Goal: Information Seeking & Learning: Learn about a topic

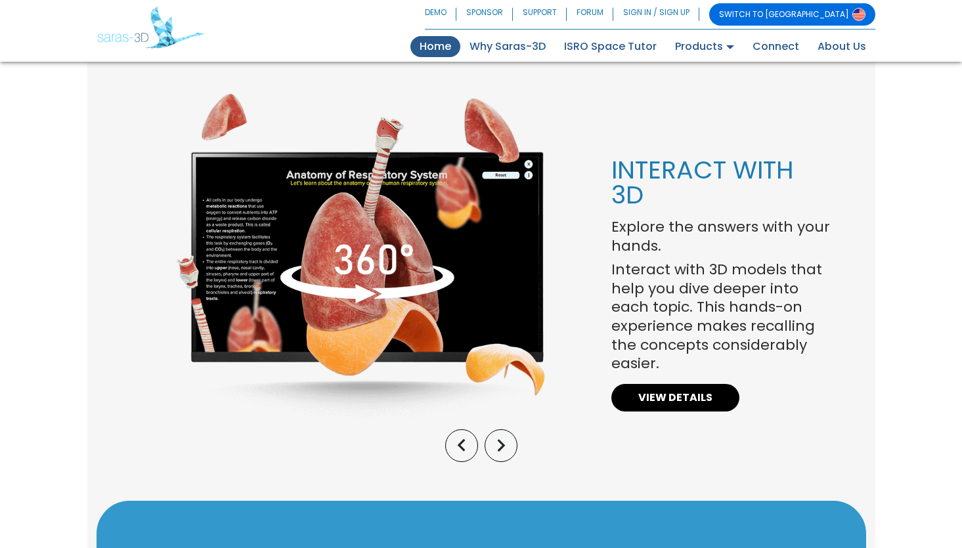
scroll to position [1077, 0]
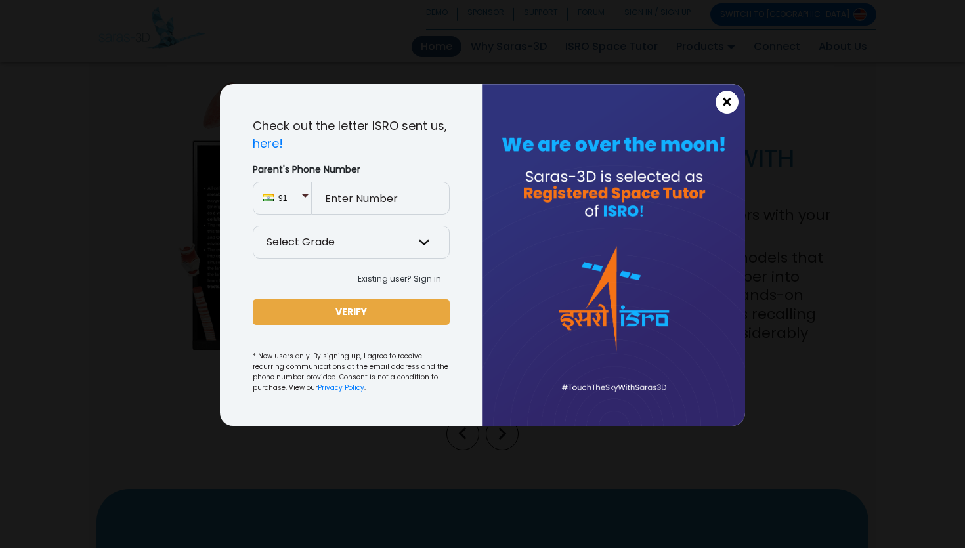
click at [731, 109] on span "×" at bounding box center [727, 102] width 11 height 17
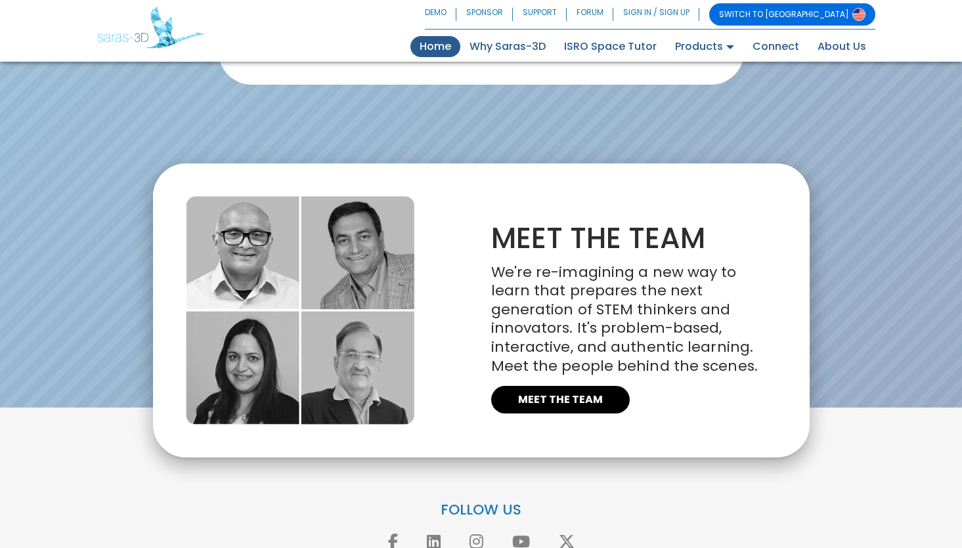
scroll to position [3007, 0]
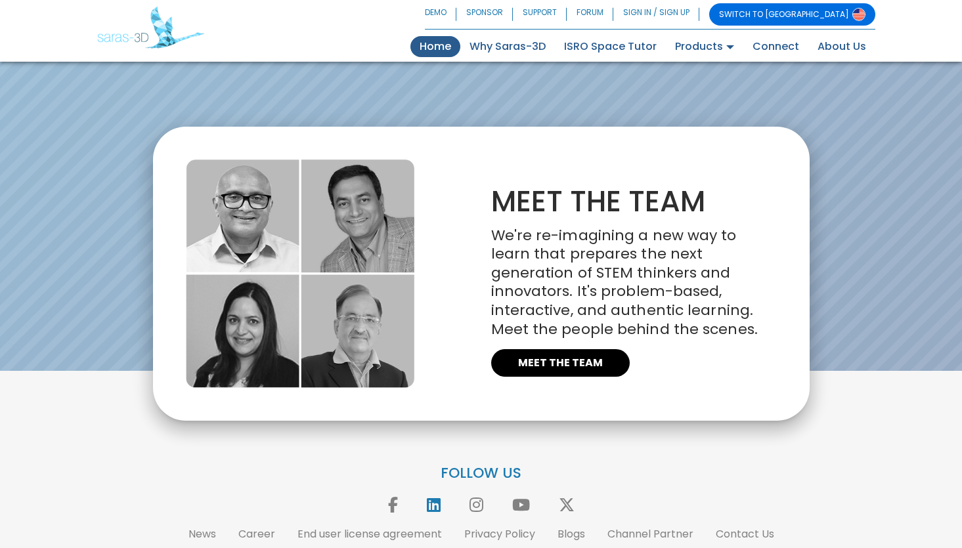
click at [429, 497] on icon at bounding box center [433, 505] width 27 height 16
click at [513, 53] on link "Why Saras-3D" at bounding box center [507, 46] width 95 height 21
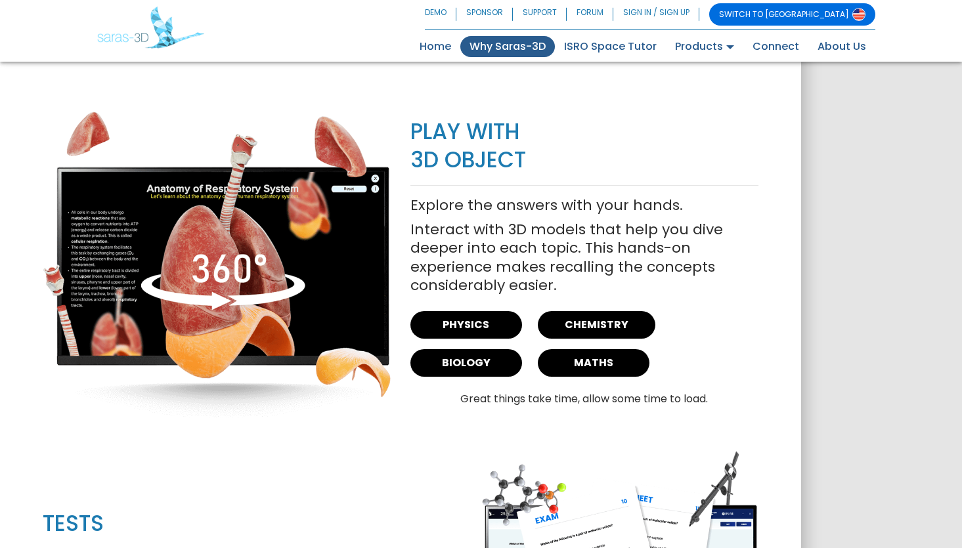
scroll to position [1804, 0]
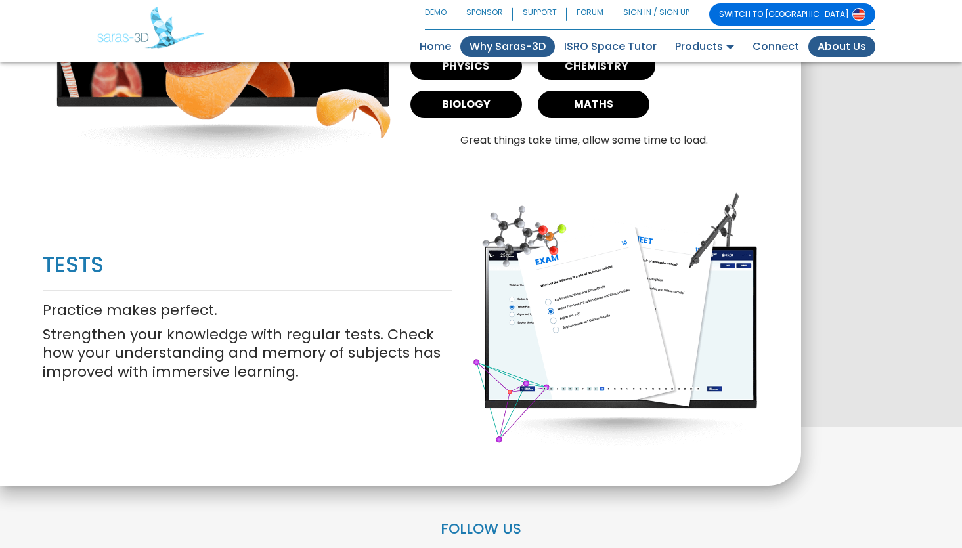
click at [847, 45] on link "About Us" at bounding box center [841, 46] width 67 height 21
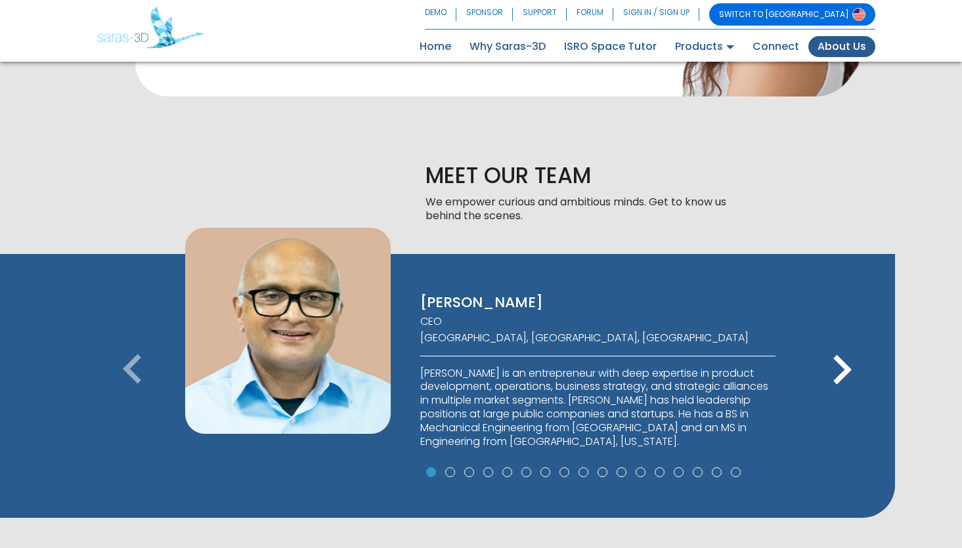
scroll to position [734, 0]
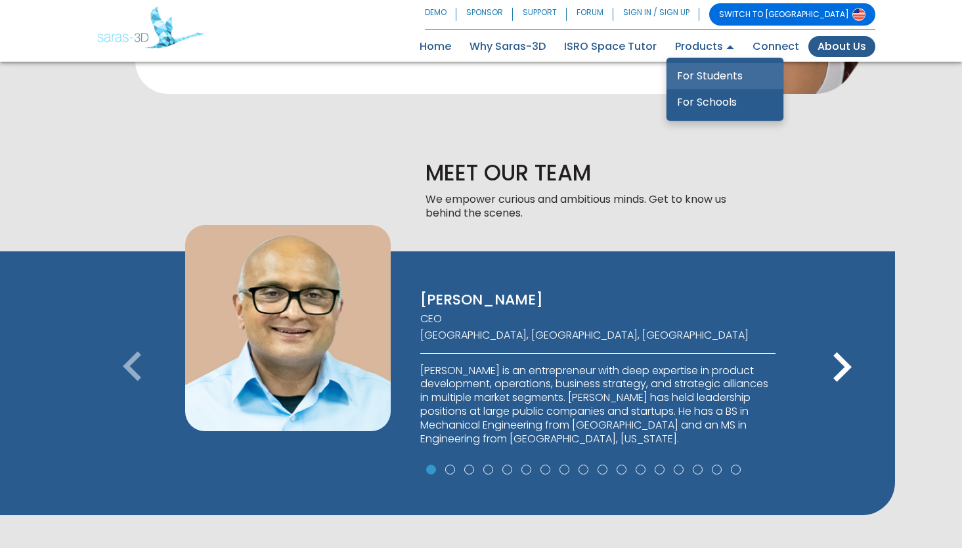
click at [705, 74] on link "For Students" at bounding box center [724, 76] width 117 height 26
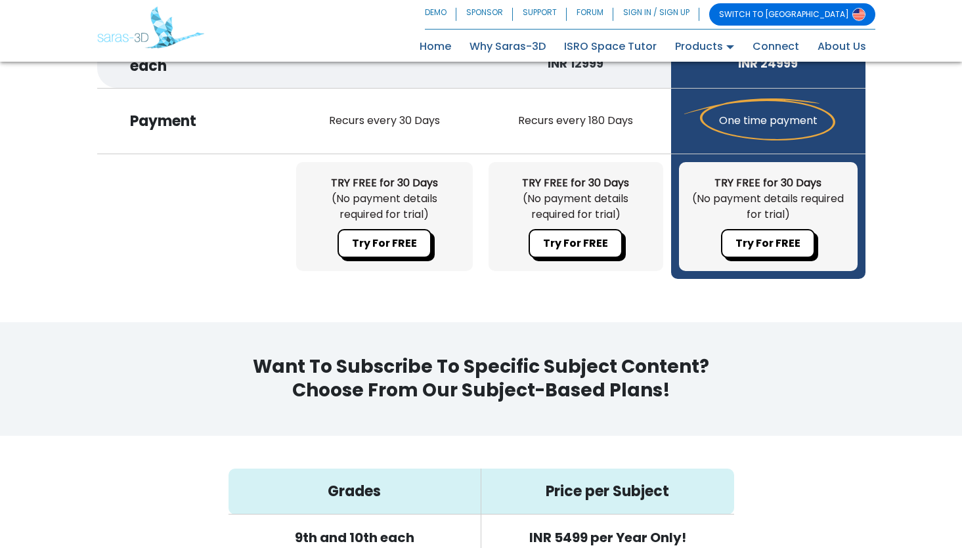
scroll to position [4193, 0]
